Goal: Task Accomplishment & Management: Use online tool/utility

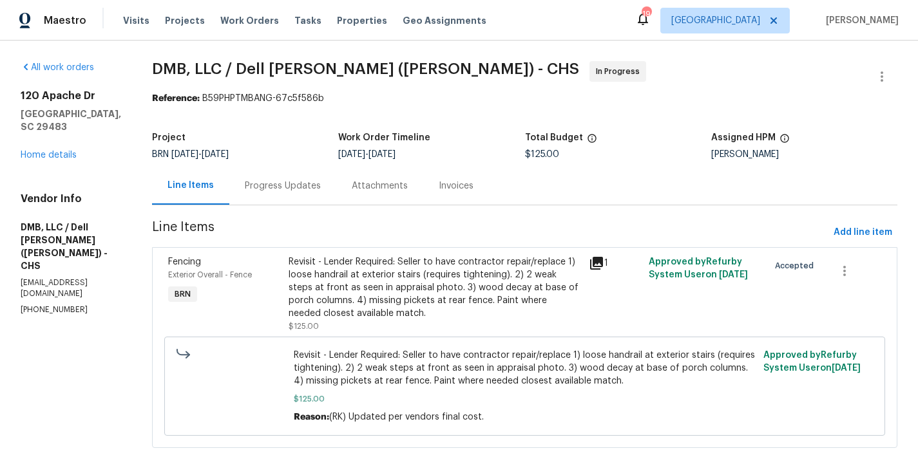
click at [287, 187] on div "Progress Updates" at bounding box center [283, 186] width 76 height 13
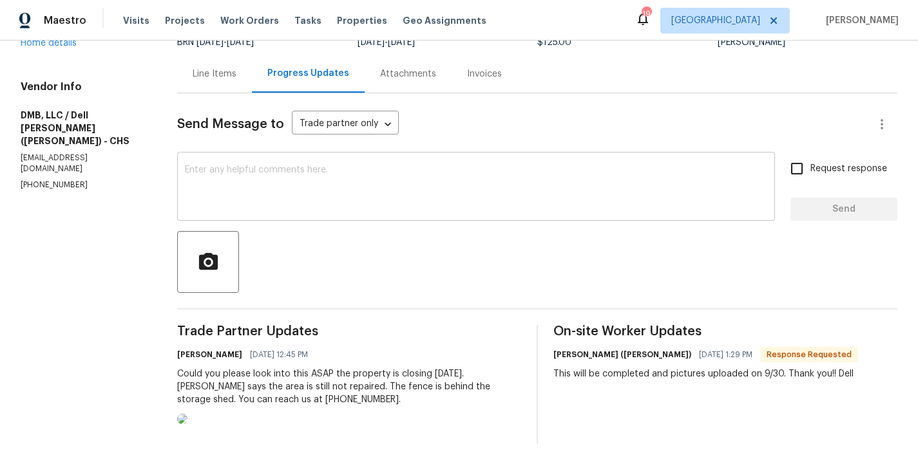
scroll to position [166, 0]
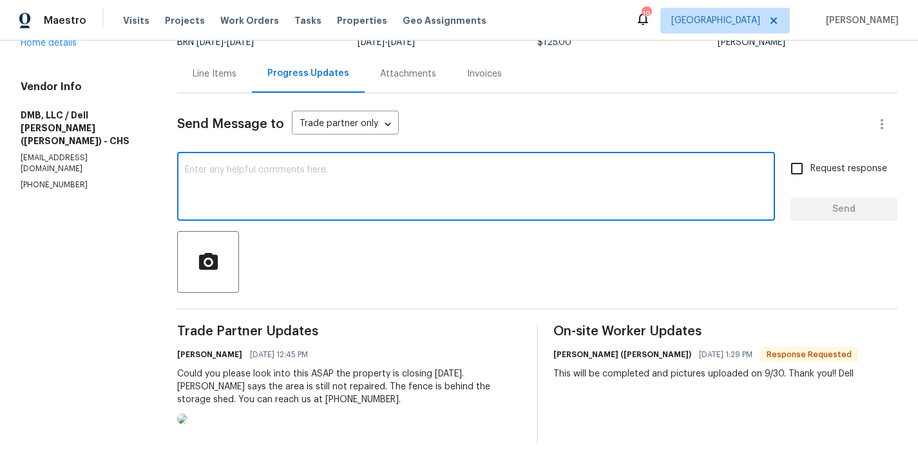
click at [289, 166] on textarea at bounding box center [476, 188] width 582 height 45
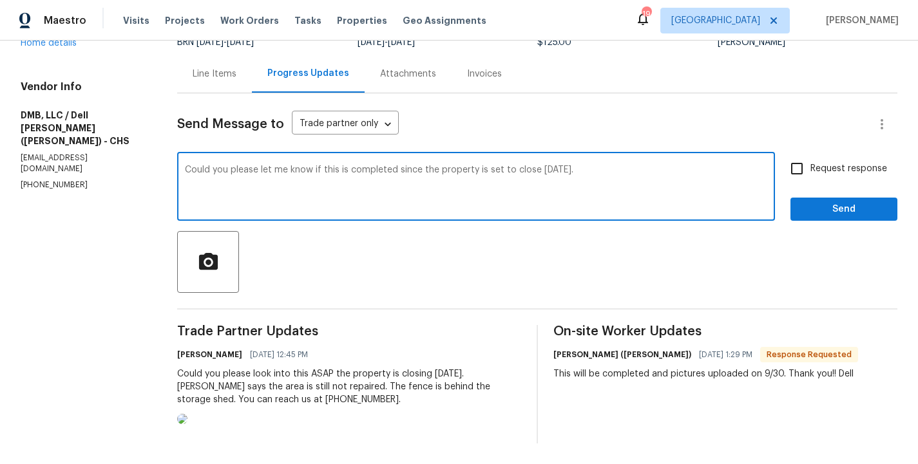
type textarea "Could you please let me know if this is completed since the property is set to …"
click at [797, 155] on input "Request response" at bounding box center [796, 168] width 27 height 27
checkbox input "true"
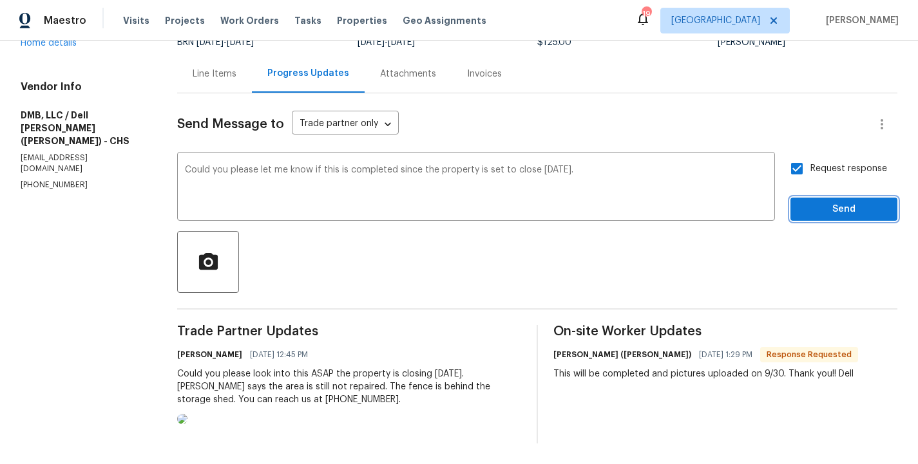
click at [850, 202] on span "Send" at bounding box center [844, 210] width 86 height 16
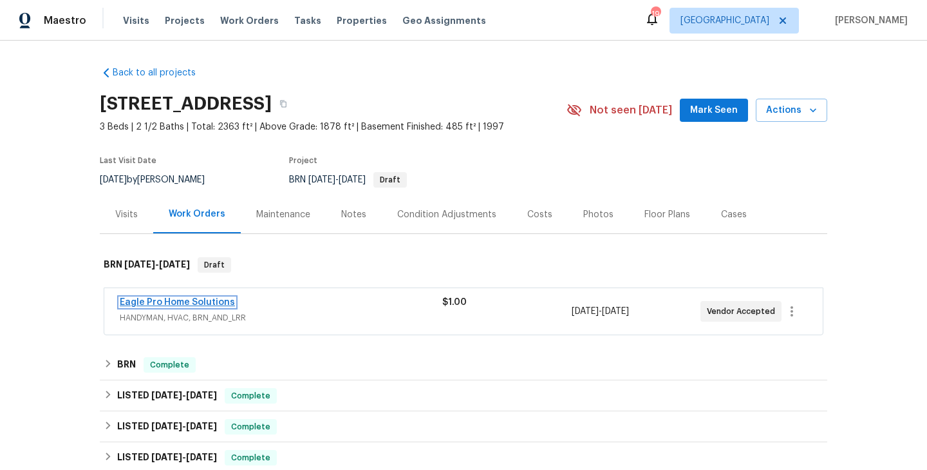
click at [217, 304] on link "Eagle Pro Home Solutions" at bounding box center [177, 302] width 115 height 9
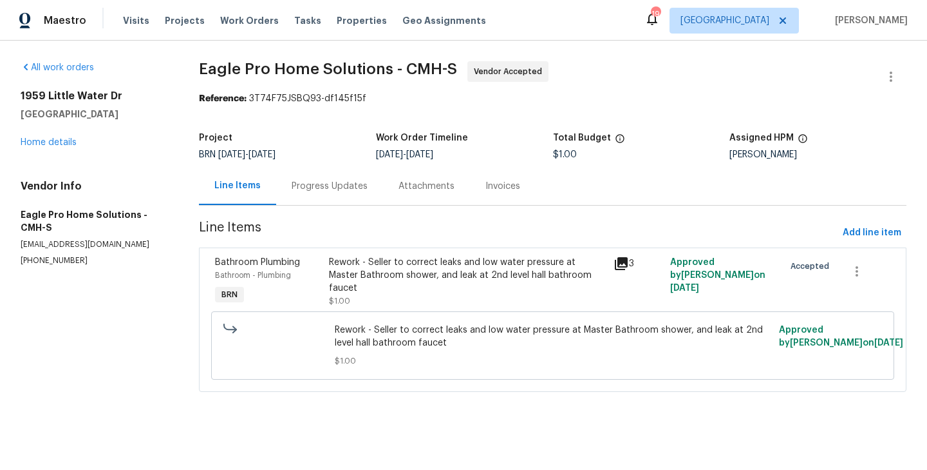
click at [330, 184] on div "Progress Updates" at bounding box center [330, 186] width 76 height 13
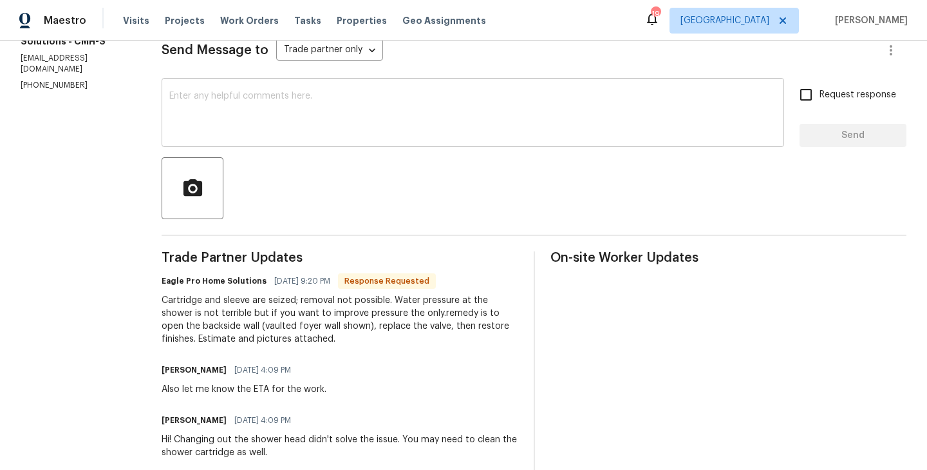
scroll to position [211, 0]
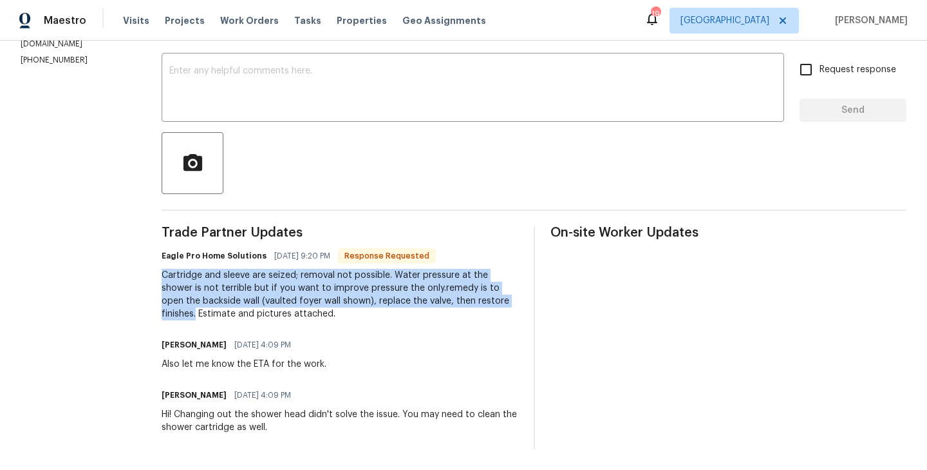
drag, startPoint x: 217, startPoint y: 314, endPoint x: 179, endPoint y: 280, distance: 51.5
click at [179, 280] on div "All work orders 1959 Little Water Dr Columbus, OH 43223 Home details Vendor Inf…" at bounding box center [463, 149] width 927 height 640
copy div "Cartridge and sleeve are seized; removal not possible. Water pressure at the sh…"
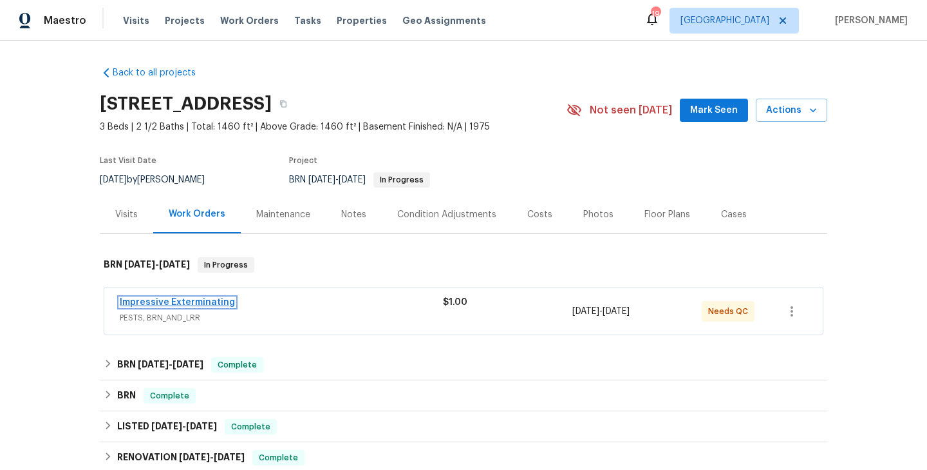
click at [202, 301] on link "Impressive Exterminating" at bounding box center [177, 302] width 115 height 9
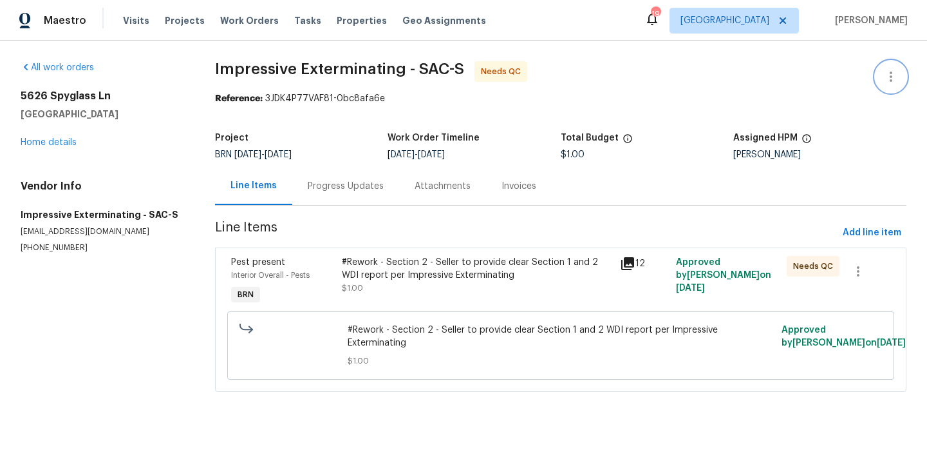
click at [889, 73] on icon "button" at bounding box center [891, 76] width 15 height 15
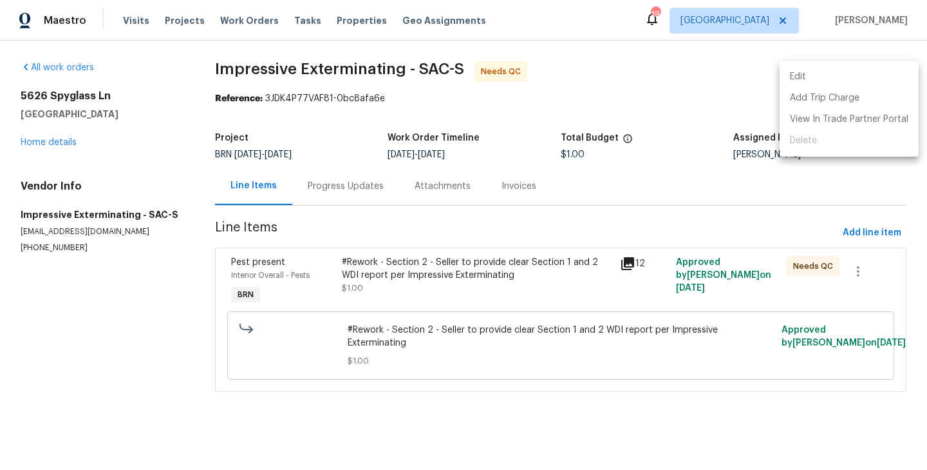
click at [821, 207] on div at bounding box center [463, 235] width 927 height 470
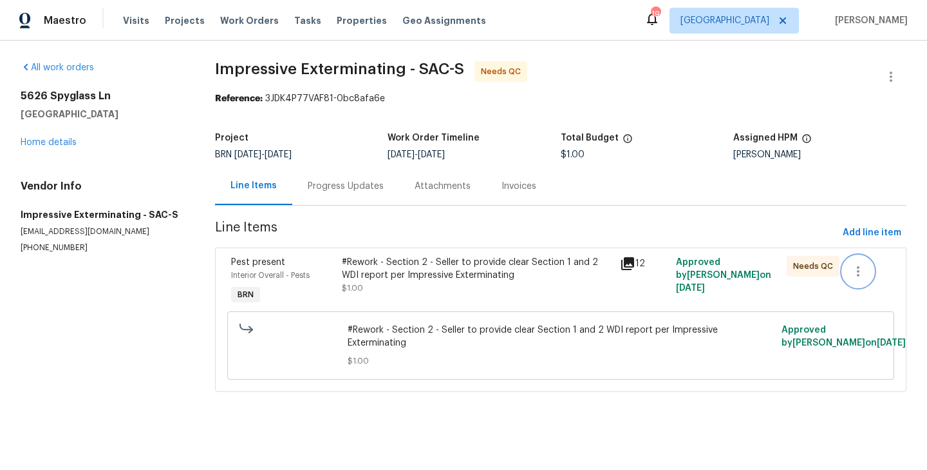
click at [857, 263] on icon "button" at bounding box center [858, 270] width 15 height 15
click at [869, 267] on li "Cancel" at bounding box center [868, 271] width 50 height 21
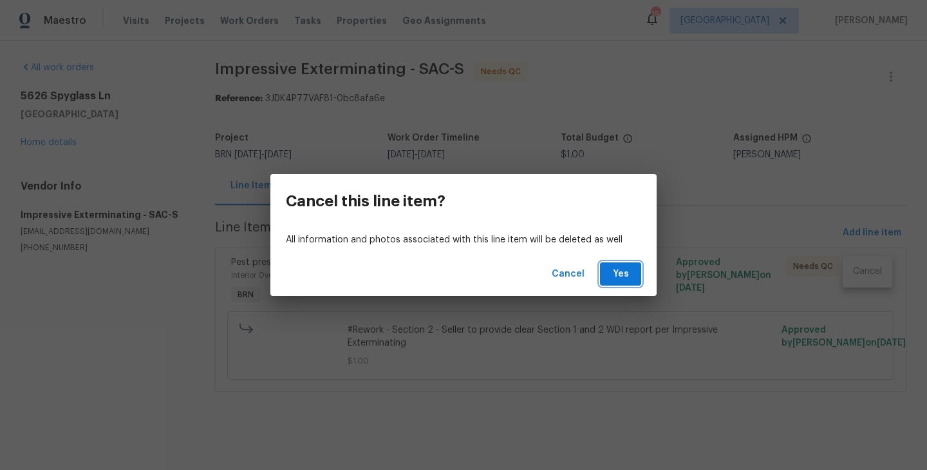
click at [619, 272] on span "Yes" at bounding box center [621, 274] width 21 height 16
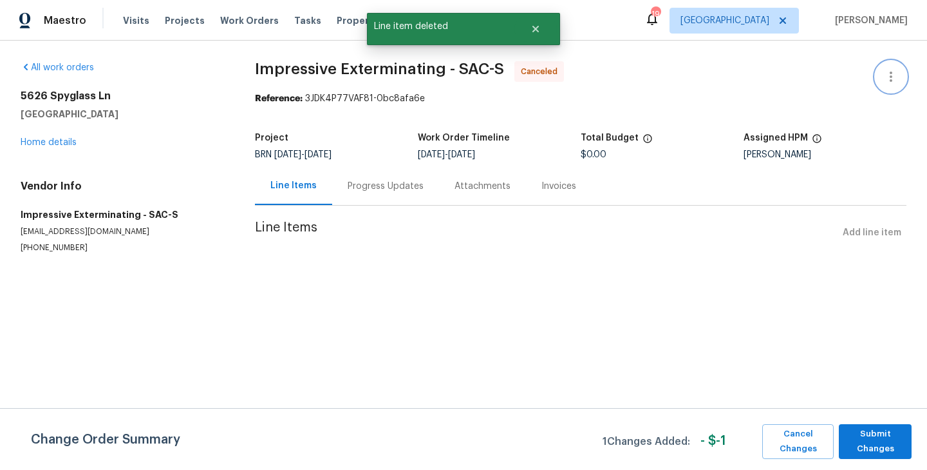
click at [889, 77] on icon "button" at bounding box center [891, 76] width 15 height 15
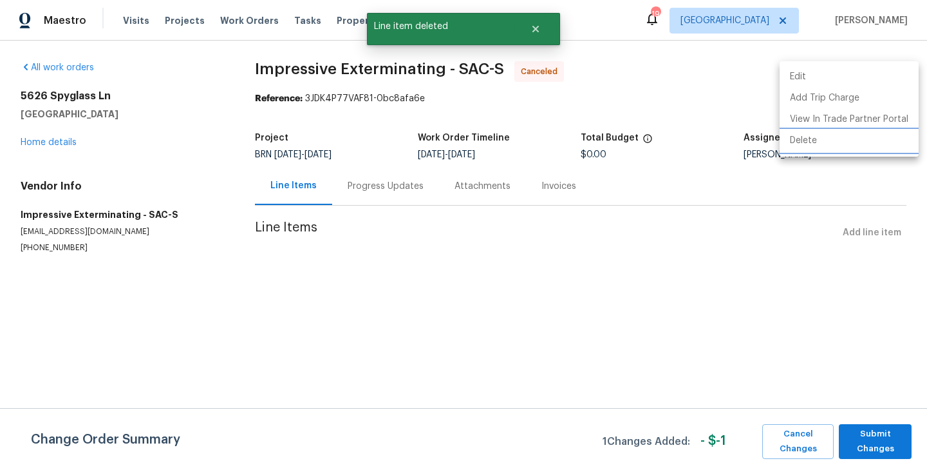
click at [831, 142] on li "Delete" at bounding box center [849, 140] width 139 height 21
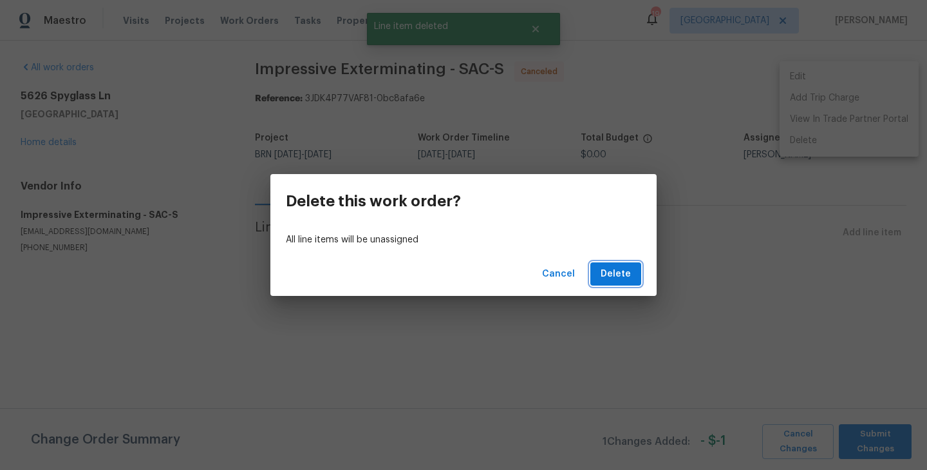
click at [622, 275] on span "Delete" at bounding box center [616, 274] width 30 height 16
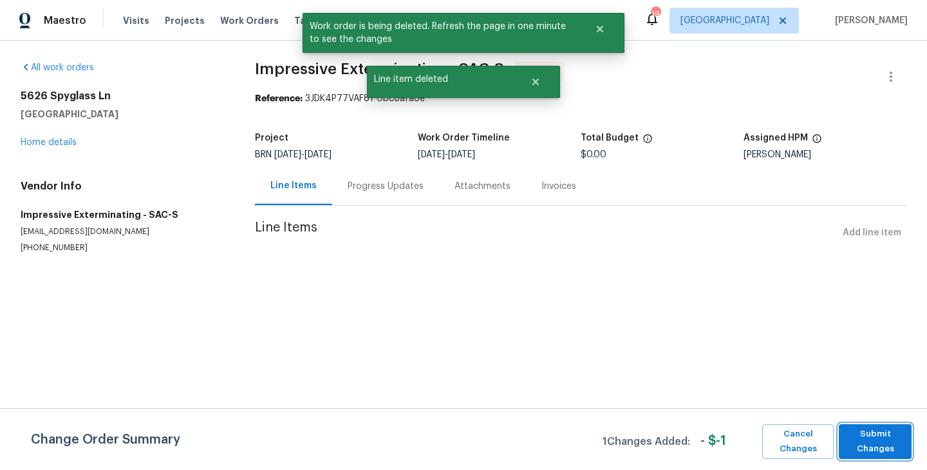
click at [895, 442] on span "Submit Changes" at bounding box center [876, 441] width 60 height 30
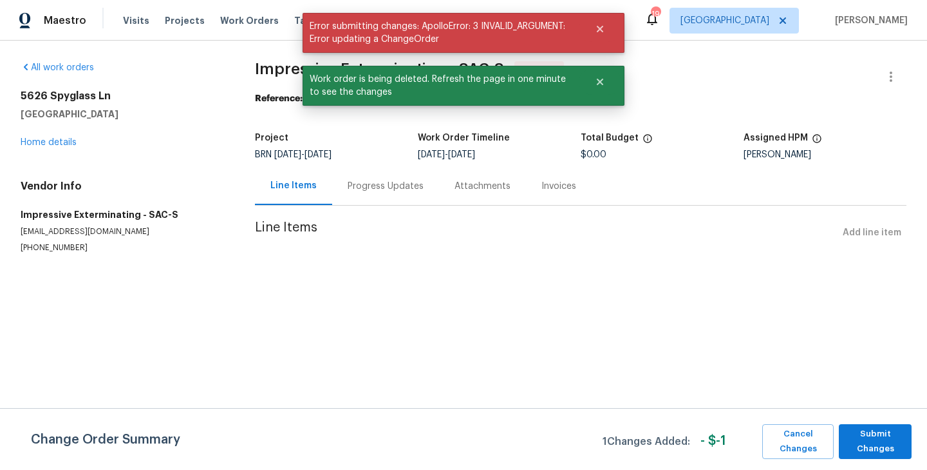
click at [424, 260] on section "Impressive Exterminating - SAC-S Canceled Reference: 3JDK4P77VAF81-0bc8afa6e Pr…" at bounding box center [581, 172] width 652 height 223
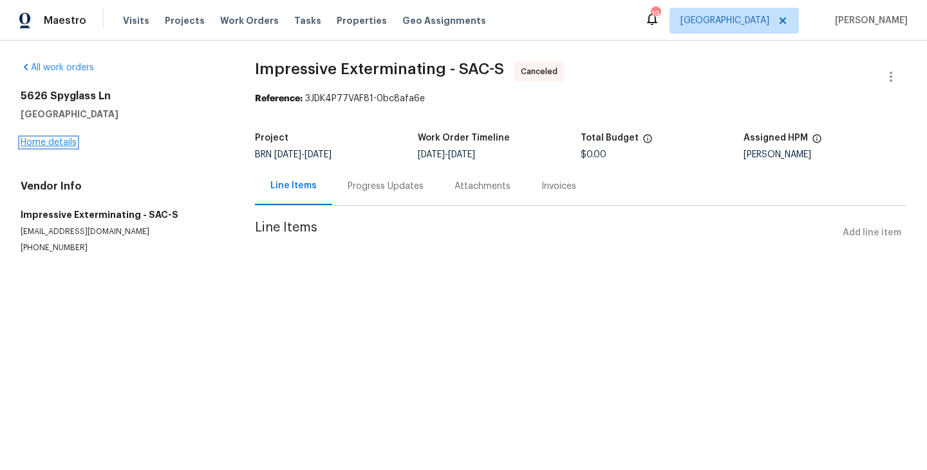
click at [49, 138] on link "Home details" at bounding box center [49, 142] width 56 height 9
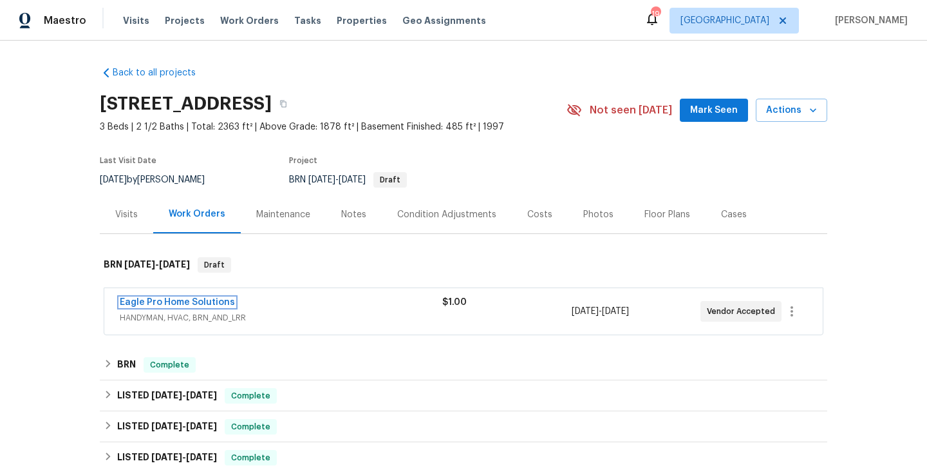
click at [186, 301] on link "Eagle Pro Home Solutions" at bounding box center [177, 302] width 115 height 9
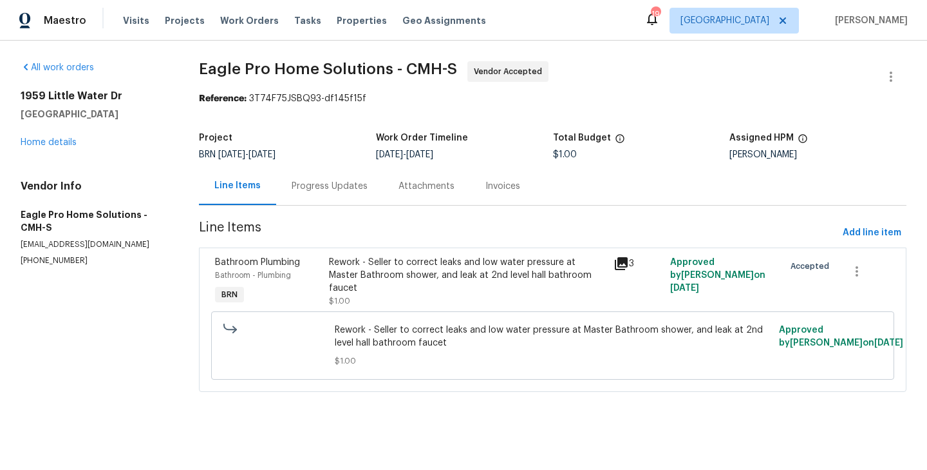
click at [313, 270] on div "Bathroom - Plumbing" at bounding box center [268, 275] width 106 height 13
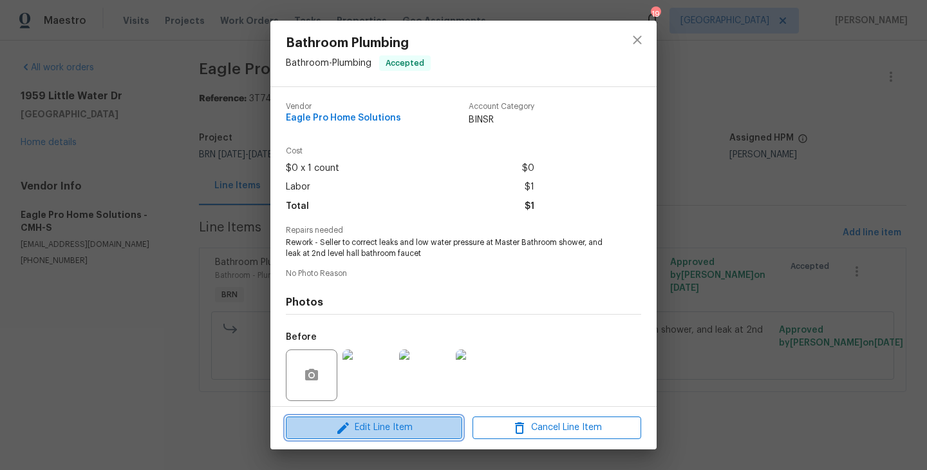
click at [360, 421] on span "Edit Line Item" at bounding box center [374, 427] width 169 height 16
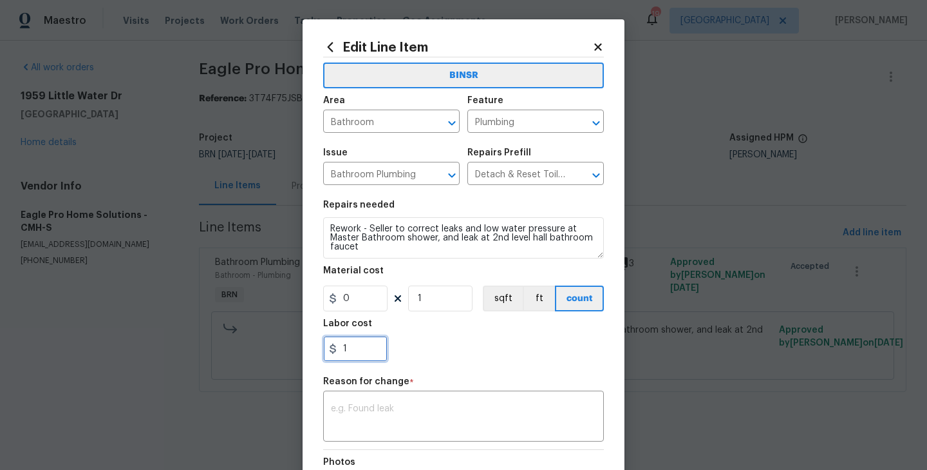
click at [357, 347] on input "1" at bounding box center [355, 349] width 64 height 26
type input "1175"
click at [400, 410] on textarea at bounding box center [463, 417] width 265 height 27
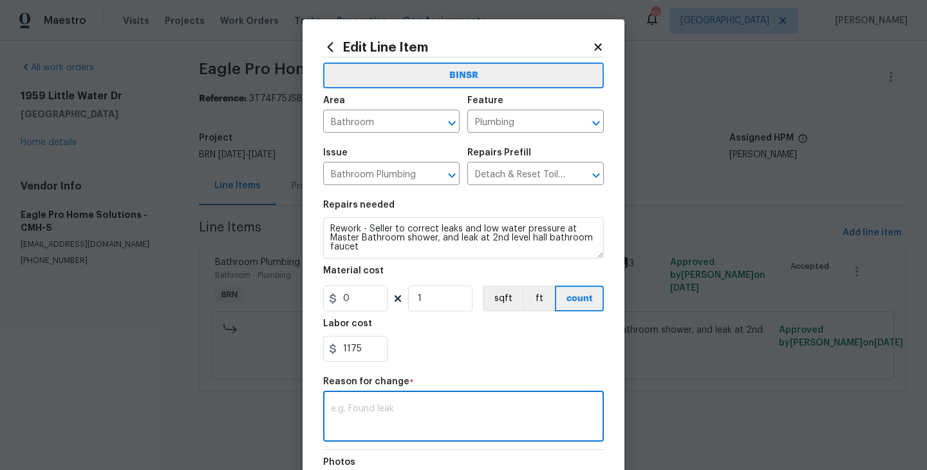
paste textarea "(RK) Updated cost per BR team’s approval."
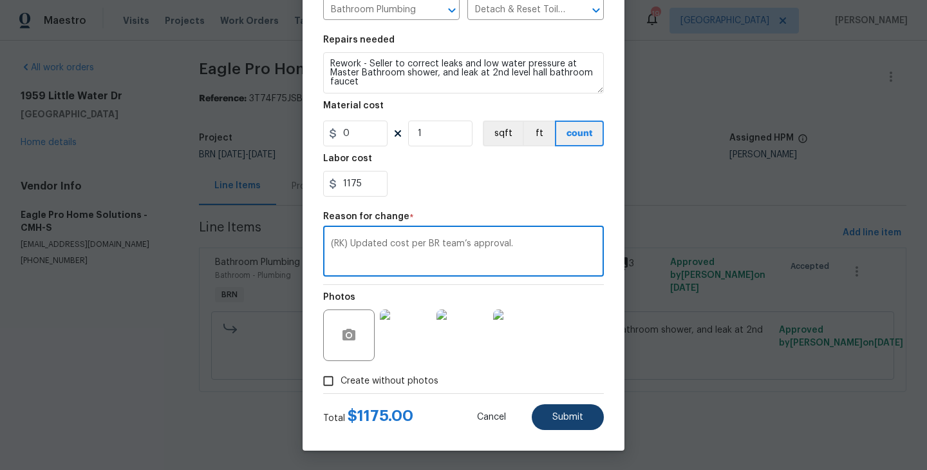
type textarea "(RK) Updated cost per BR team’s approval."
click at [580, 417] on span "Submit" at bounding box center [568, 417] width 31 height 10
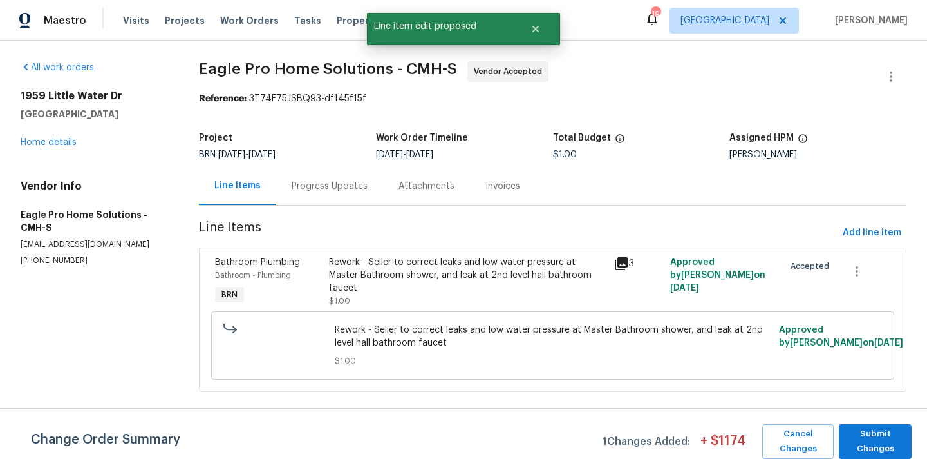
scroll to position [0, 0]
click at [881, 439] on span "Submit Changes" at bounding box center [876, 441] width 60 height 30
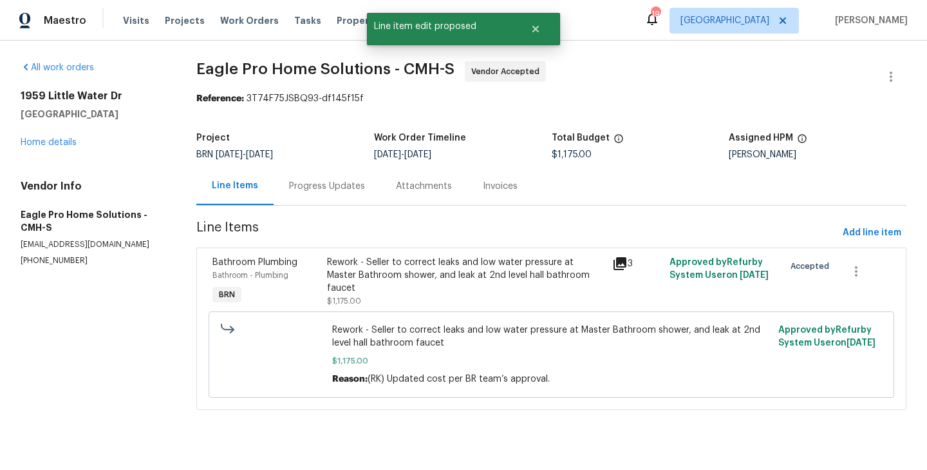
click at [303, 181] on div "Progress Updates" at bounding box center [327, 186] width 76 height 13
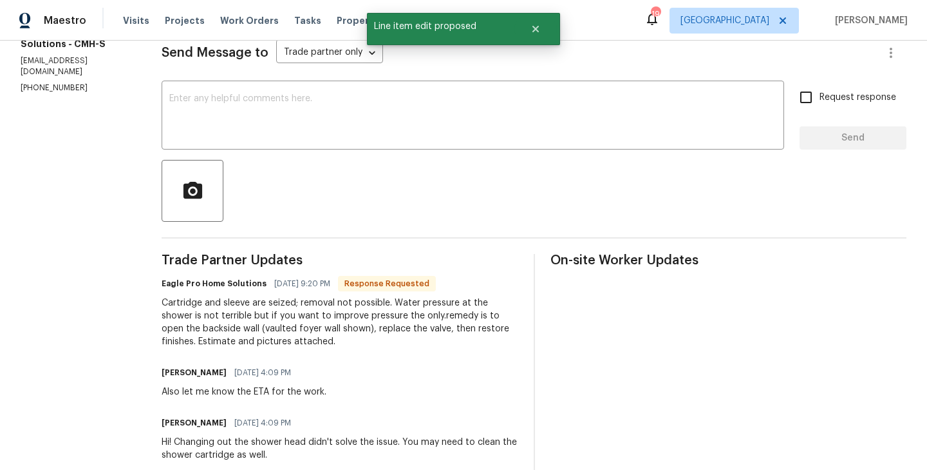
scroll to position [205, 0]
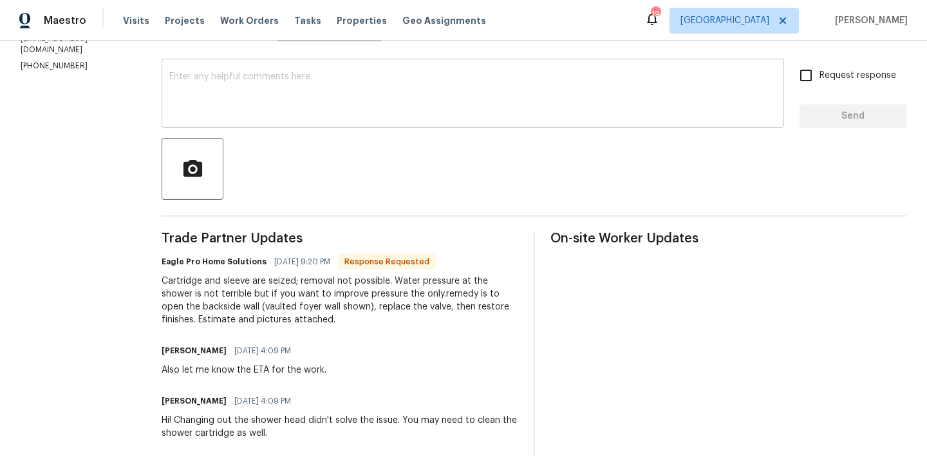
click at [239, 109] on textarea at bounding box center [472, 94] width 607 height 45
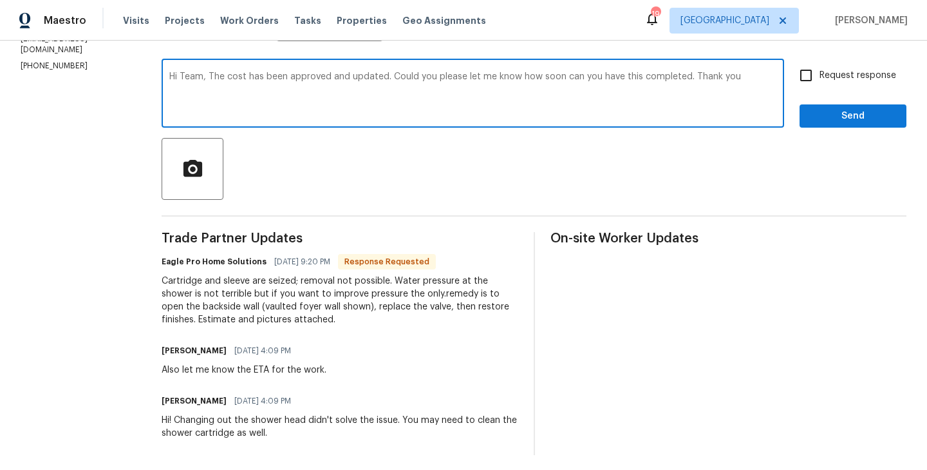
type textarea "Hi Team, The cost has been approved and updated. Could you please let me know h…"
click at [808, 71] on input "Request response" at bounding box center [806, 75] width 27 height 27
checkbox input "true"
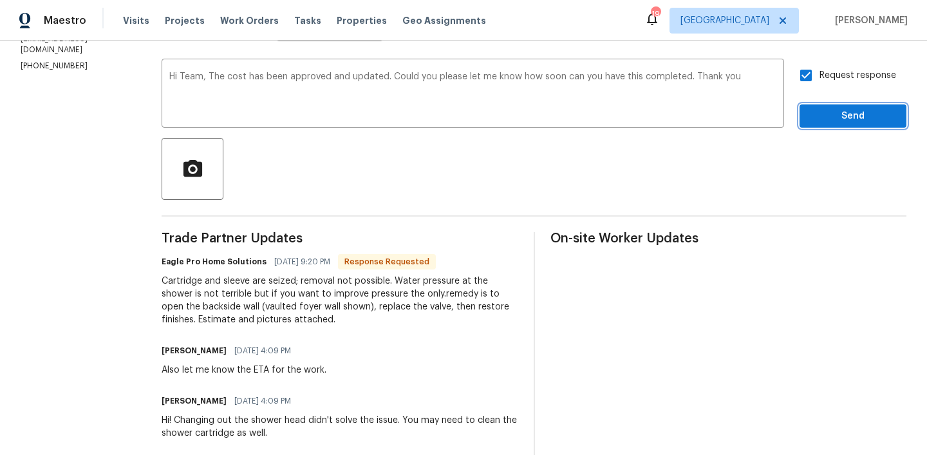
click at [853, 113] on span "Send" at bounding box center [853, 116] width 86 height 16
